Goal: Download file/media

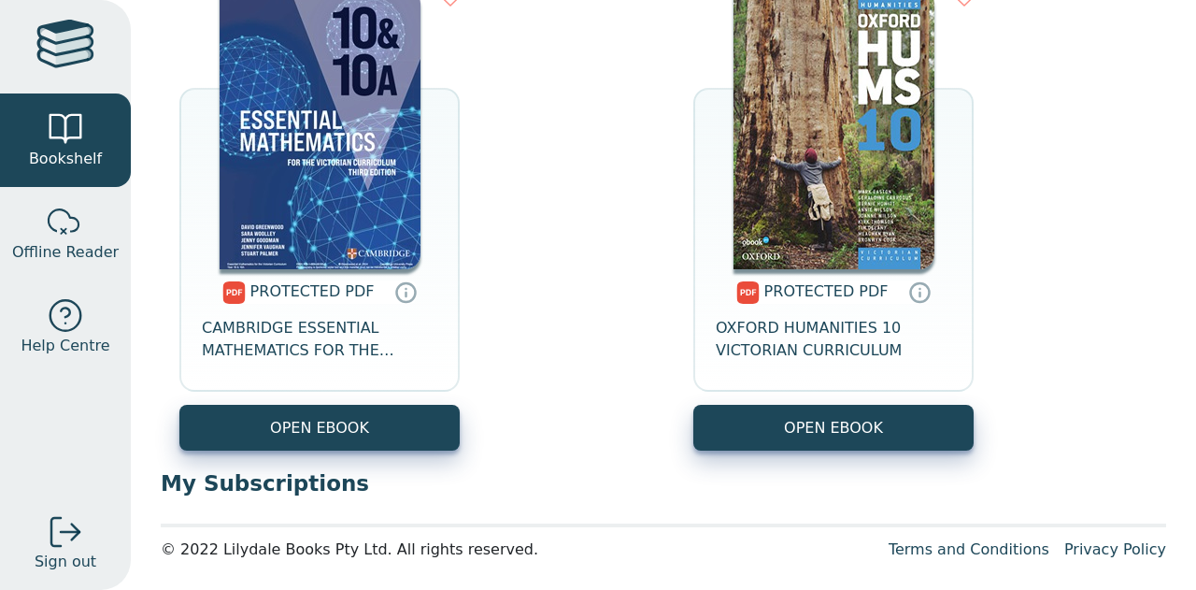
scroll to position [665, 0]
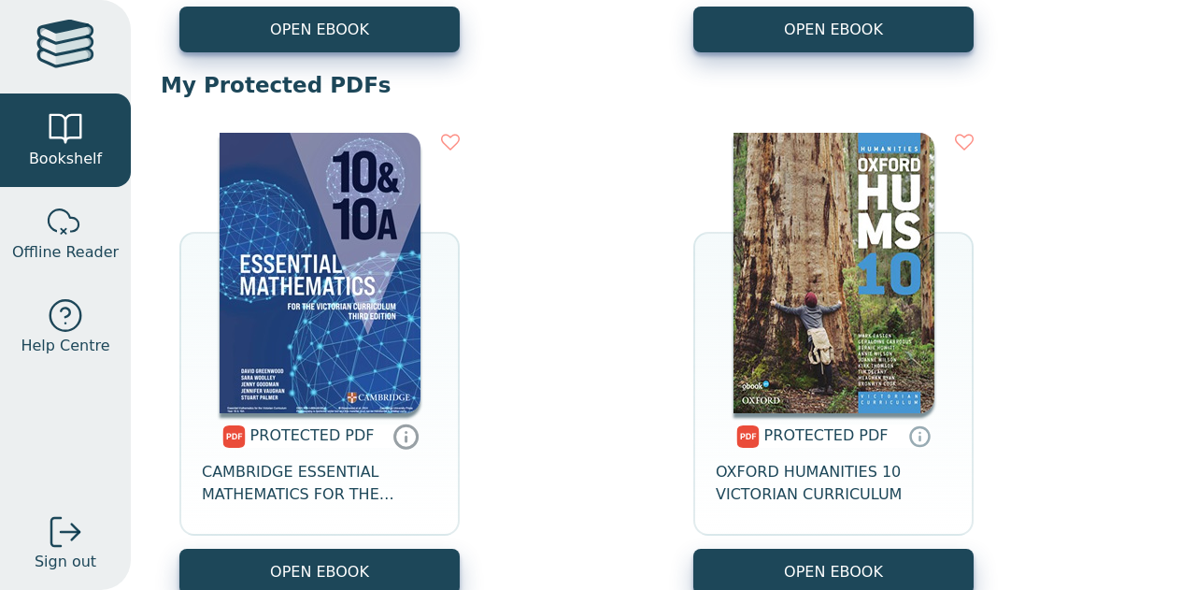
click at [401, 434] on icon at bounding box center [406, 435] width 28 height 27
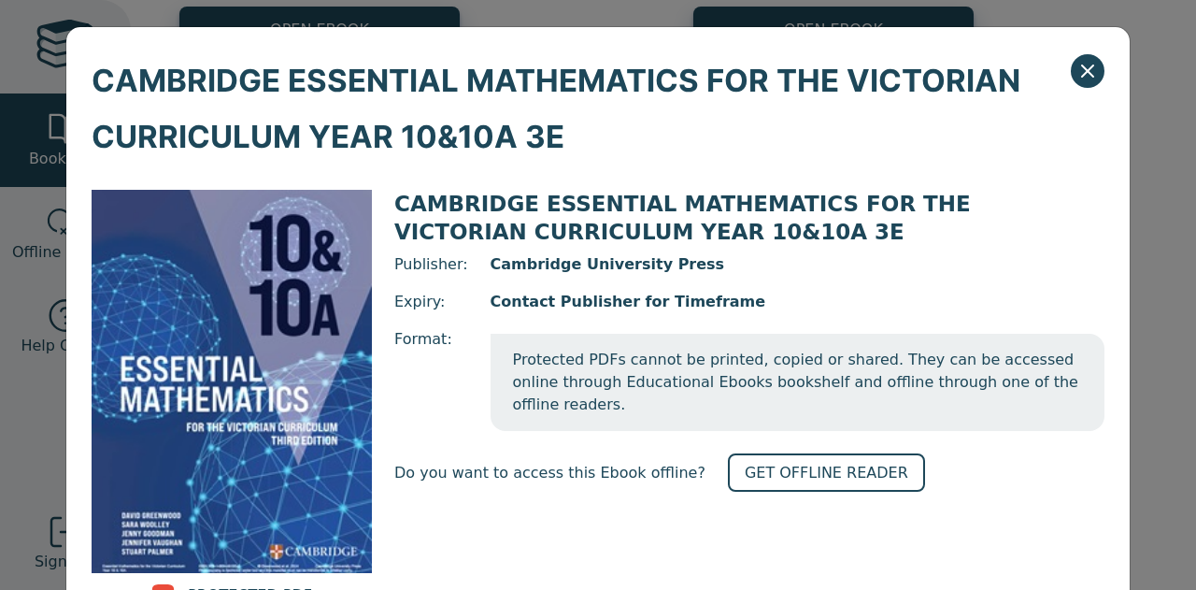
scroll to position [125, 0]
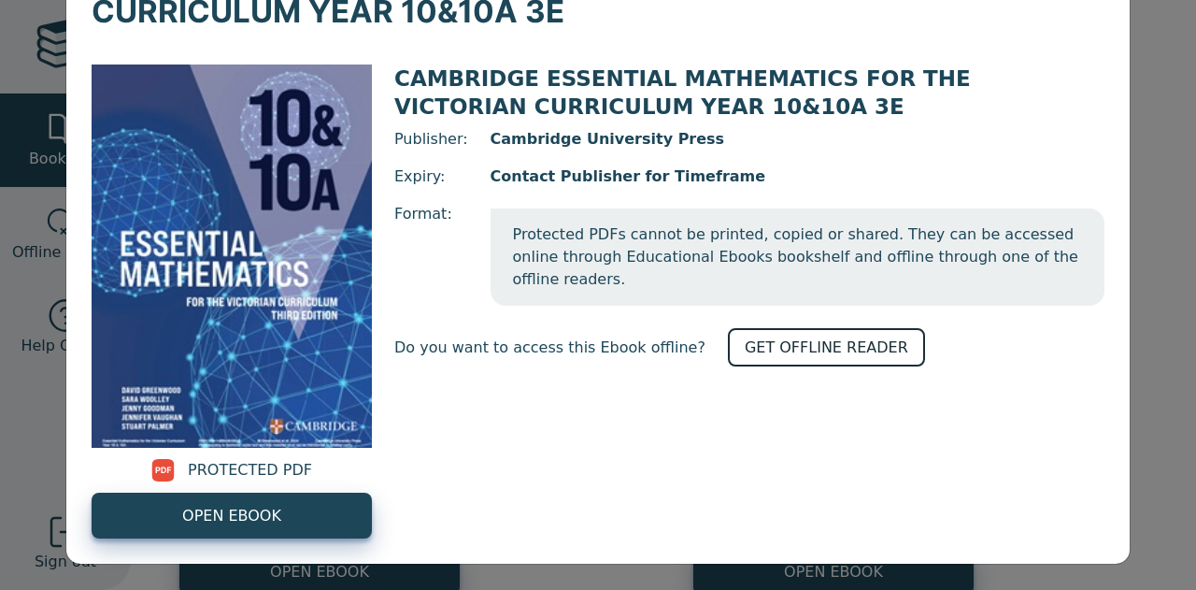
click at [735, 328] on link "GET OFFLINE READER" at bounding box center [826, 347] width 197 height 38
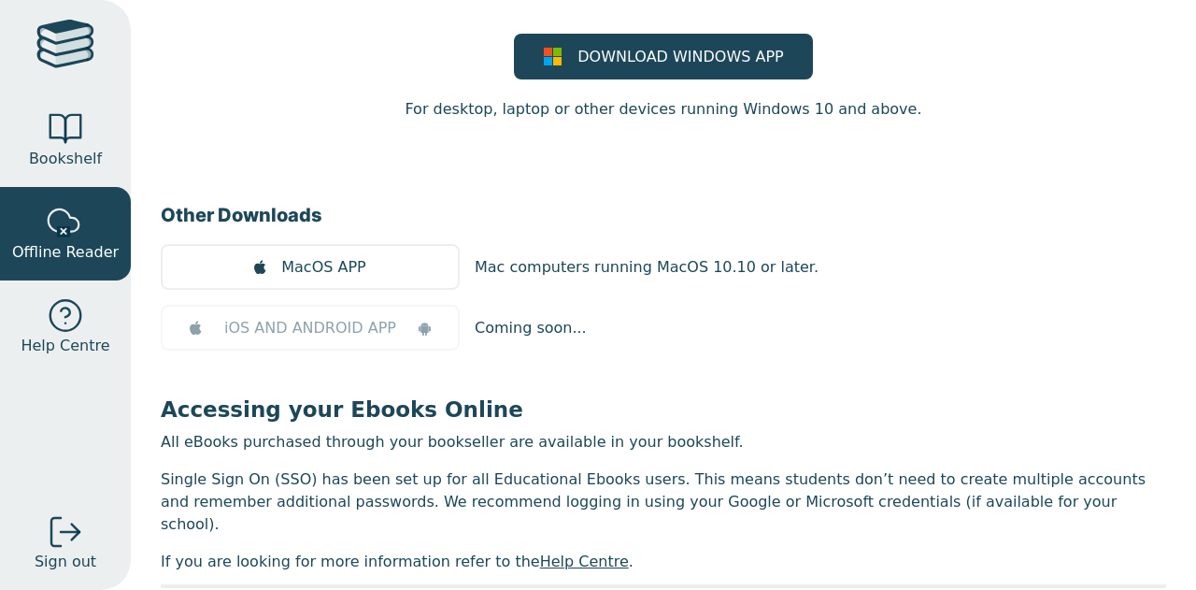
scroll to position [241, 0]
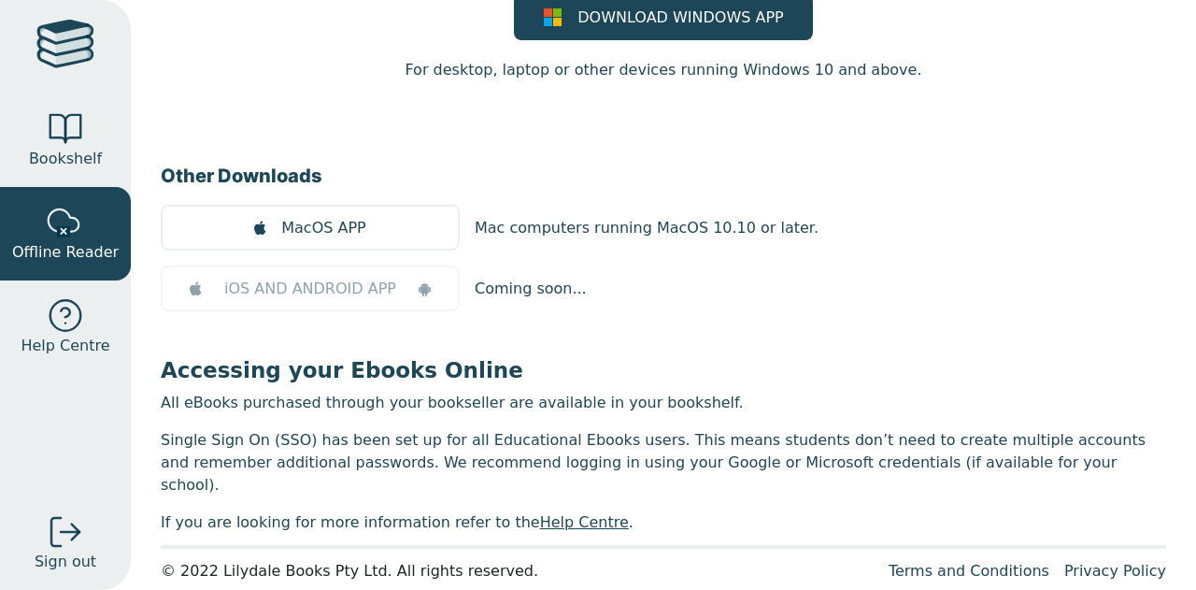
click at [737, 321] on main1 "Accessing your Ebooks Offline Offline readers are available on most devices so …" at bounding box center [663, 202] width 1005 height 662
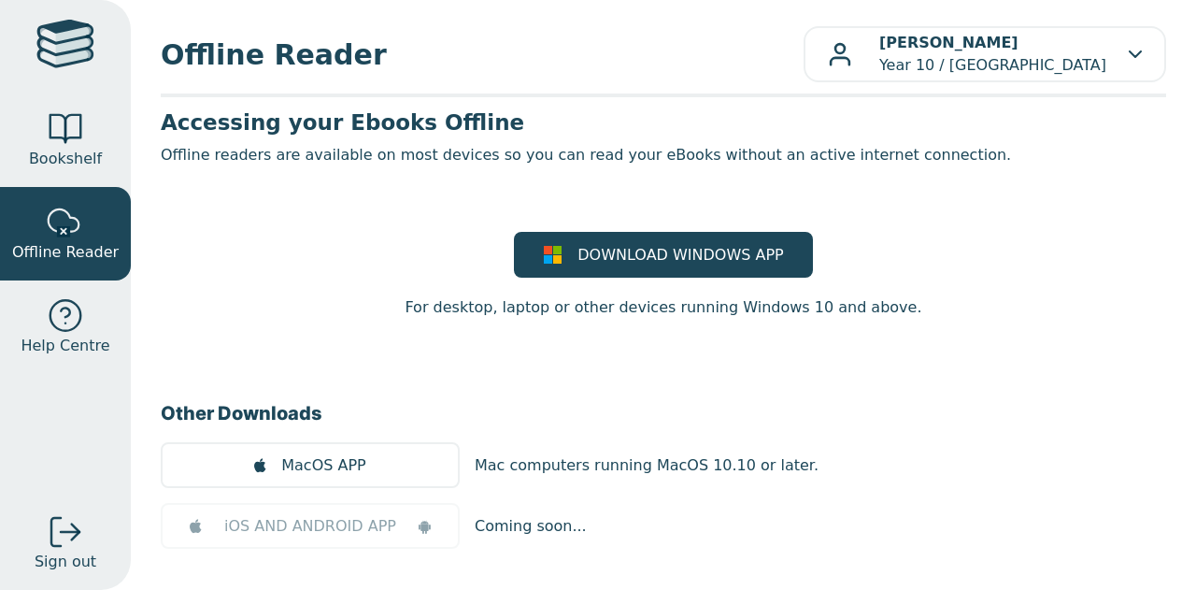
scroll to position [0, 0]
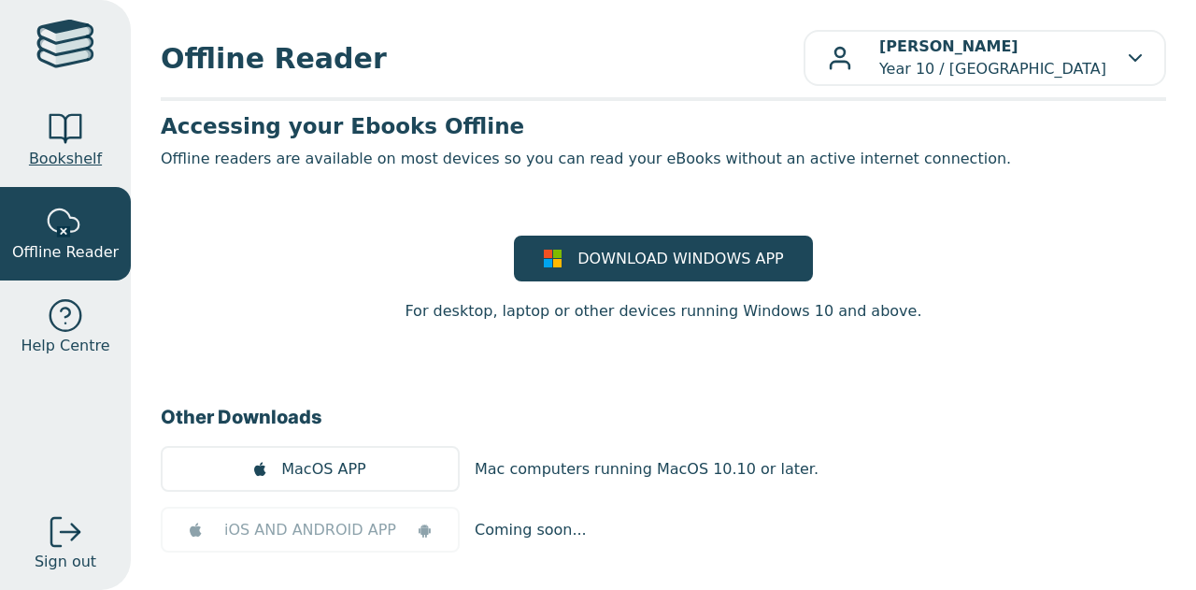
click at [69, 100] on link "Bookshelf" at bounding box center [65, 139] width 131 height 93
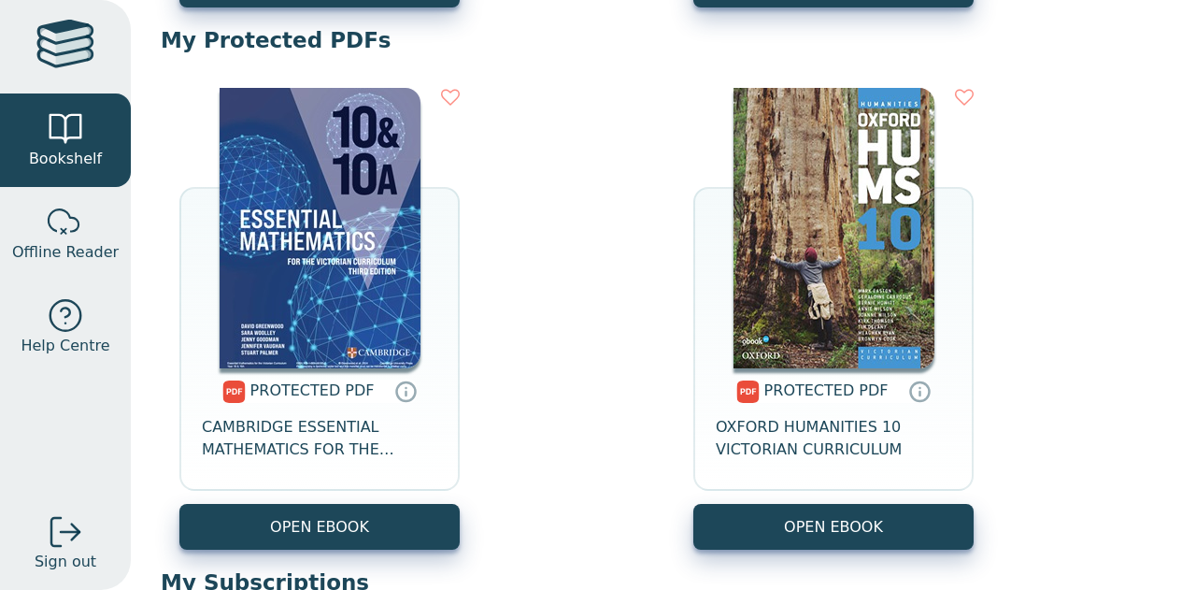
scroll to position [708, 0]
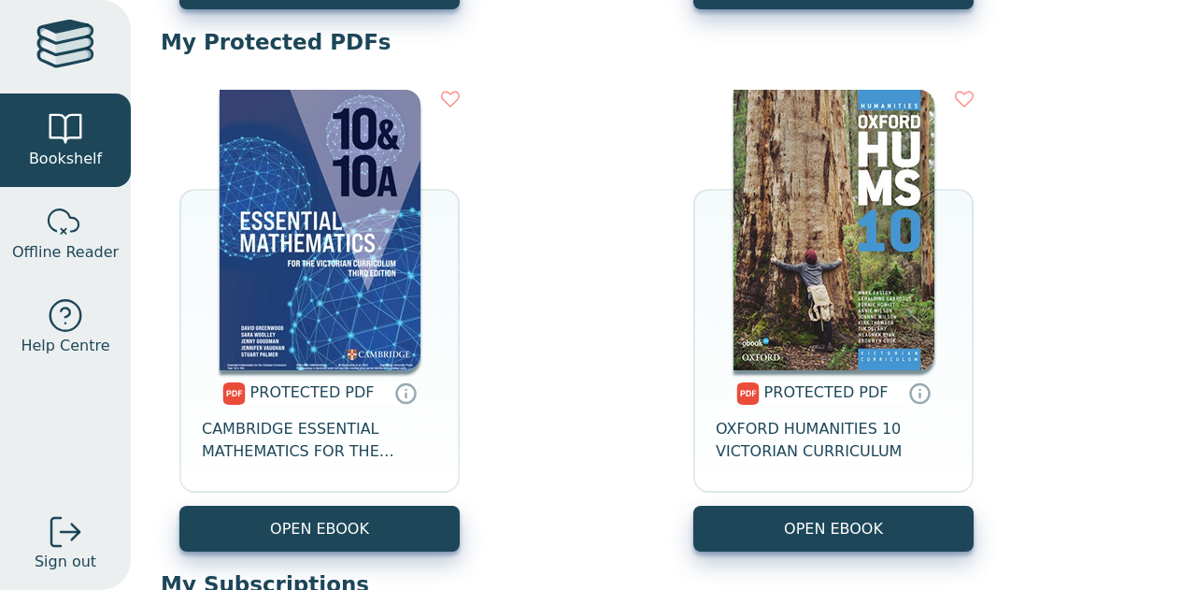
click at [537, 302] on div "PROTECTED PDF CAMBRIDGE ESSENTIAL MATHEMATICS FOR THE VICTORIAN CURRICULUM YEAR…" at bounding box center [663, 320] width 1005 height 499
click at [445, 100] on icon at bounding box center [450, 99] width 19 height 19
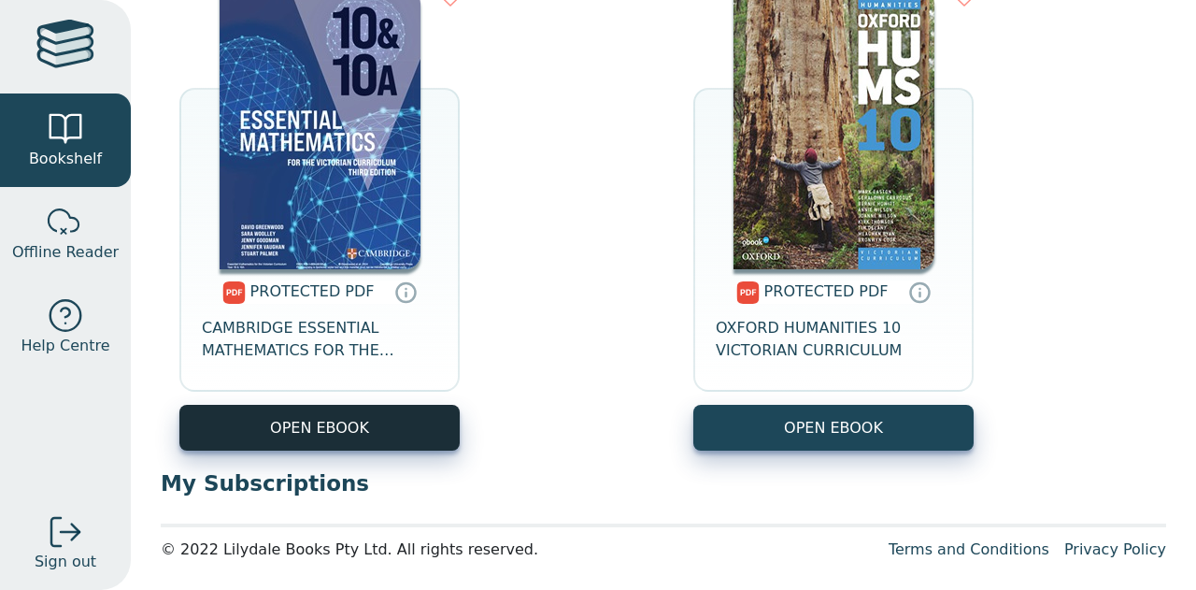
click at [435, 423] on link "OPEN EBOOK" at bounding box center [319, 428] width 280 height 46
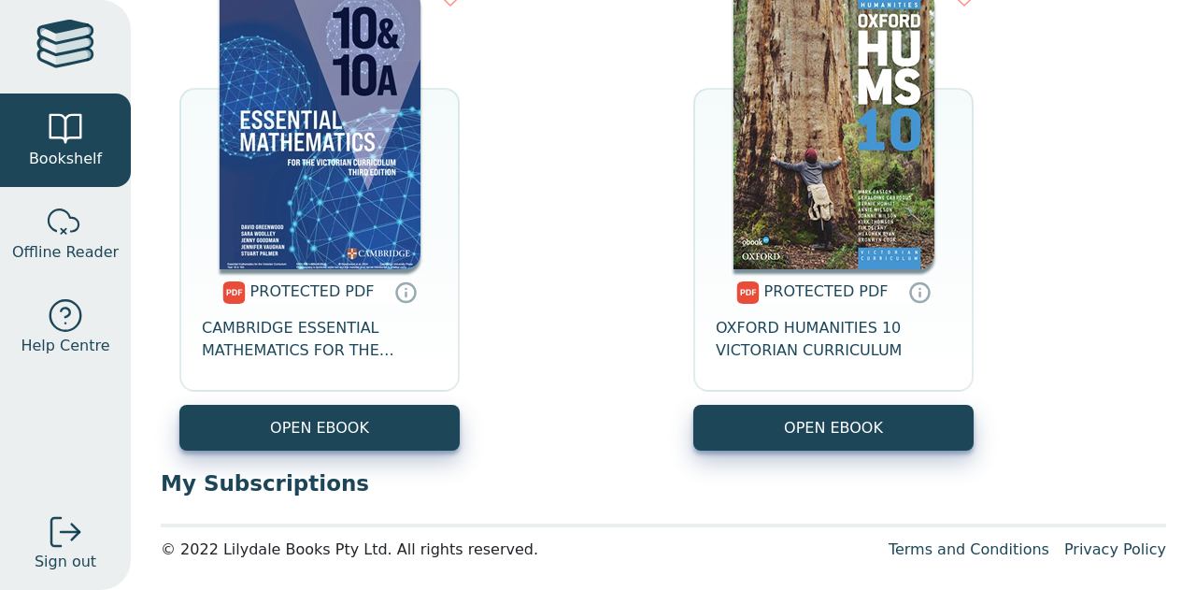
scroll to position [729, 0]
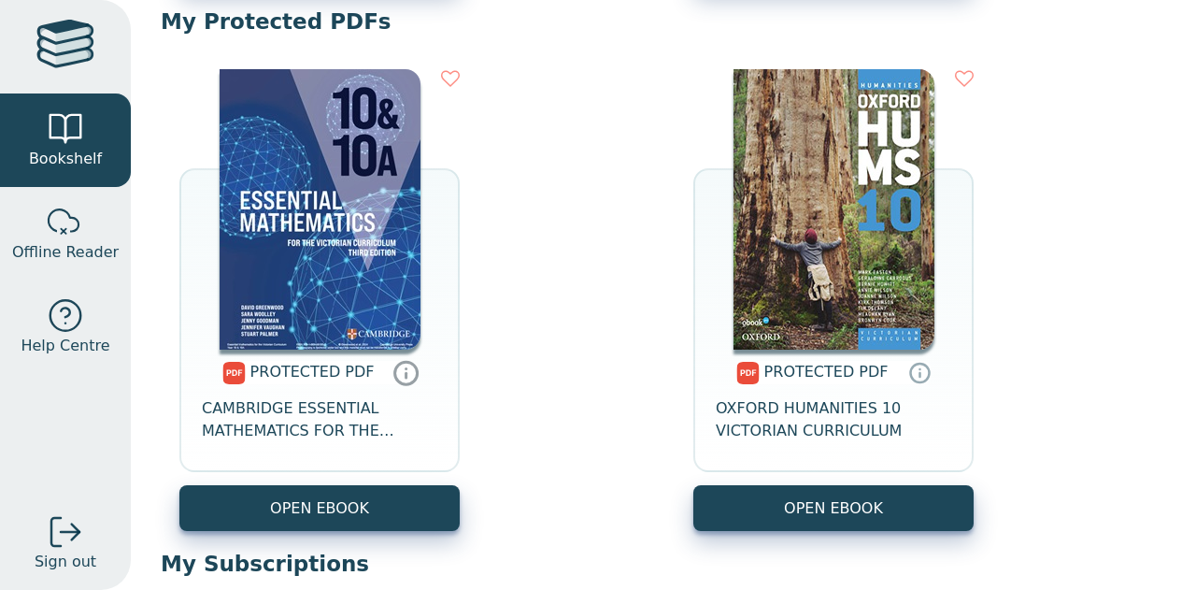
click at [406, 368] on icon at bounding box center [406, 373] width 22 height 22
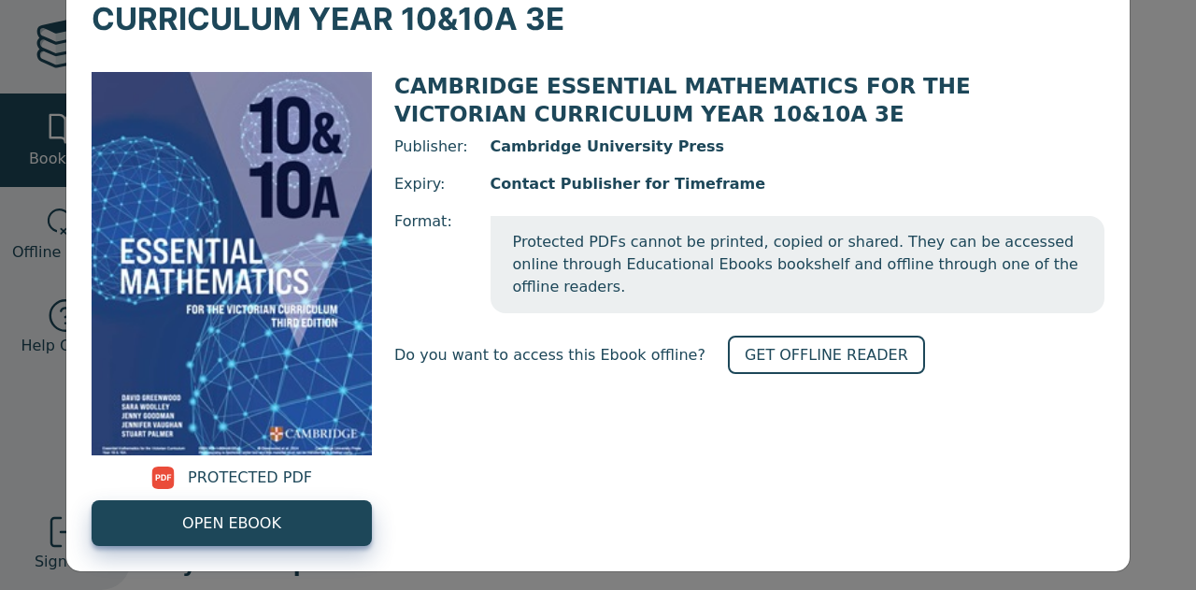
scroll to position [125, 0]
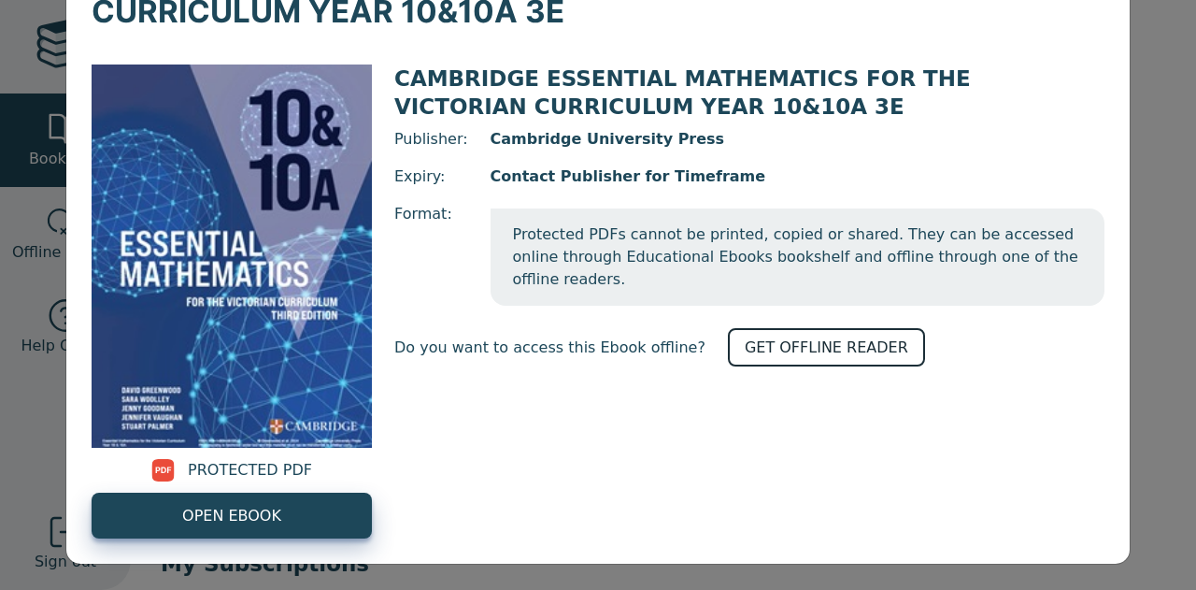
click at [728, 333] on link "GET OFFLINE READER" at bounding box center [826, 347] width 197 height 38
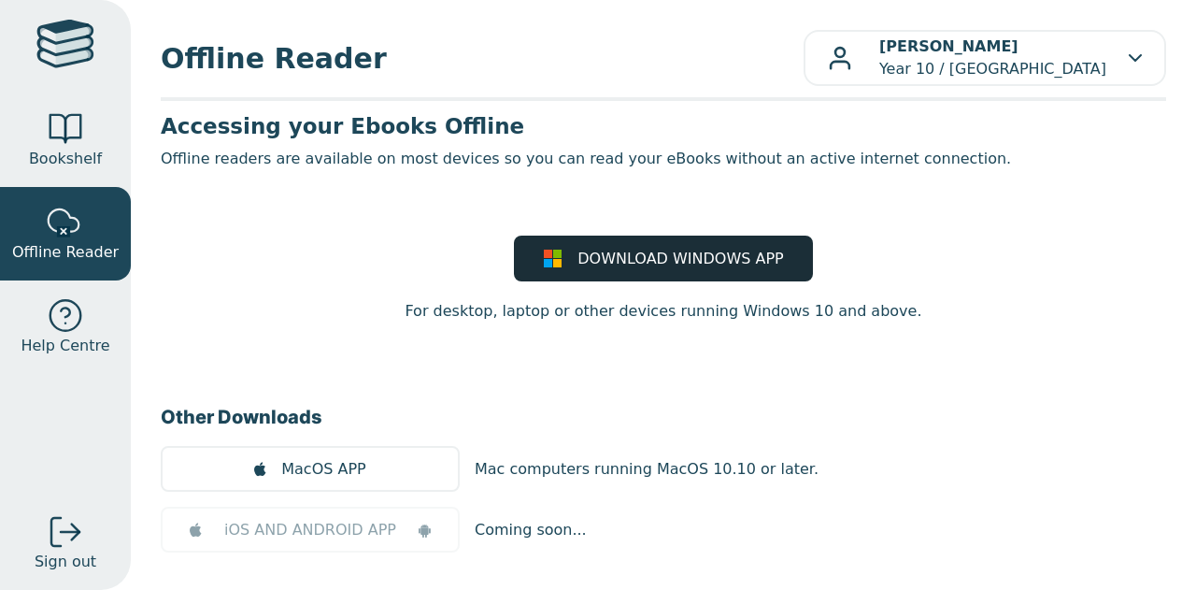
click at [704, 273] on link "DOWNLOAD WINDOWS APP" at bounding box center [663, 258] width 299 height 46
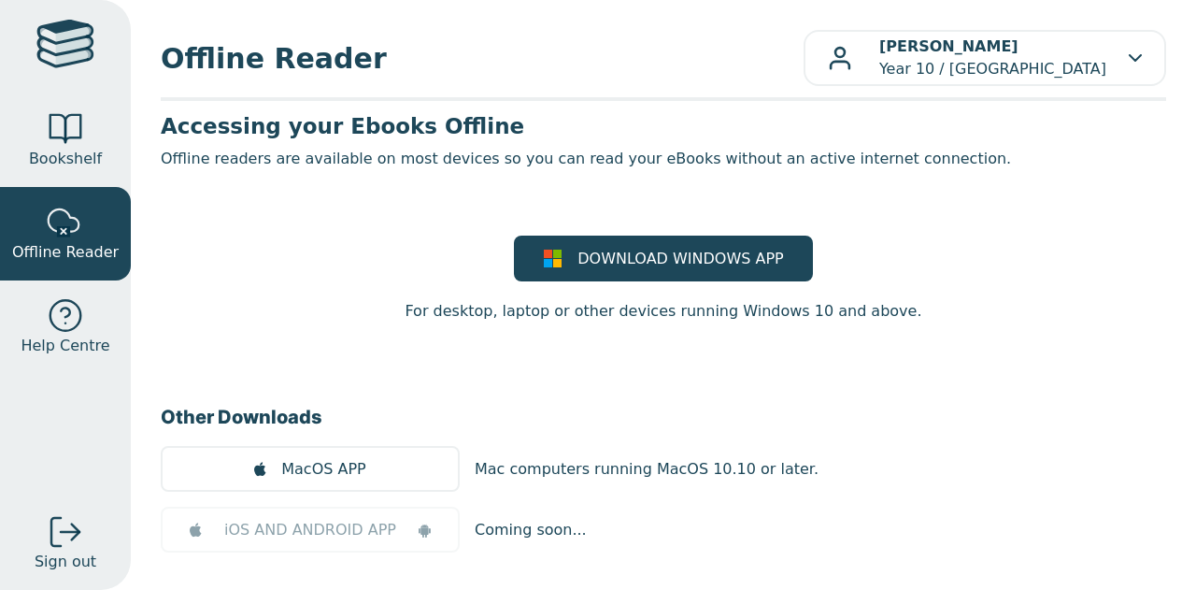
click at [985, 291] on div "DOWNLOAD WINDOWS APP For desktop, laptop or other devices running Windows 10 an…" at bounding box center [663, 278] width 1005 height 87
click at [929, 212] on main1 "Accessing your Ebooks Offline Offline readers are available on most devices so …" at bounding box center [663, 443] width 1005 height 662
